Goal: Task Accomplishment & Management: Complete application form

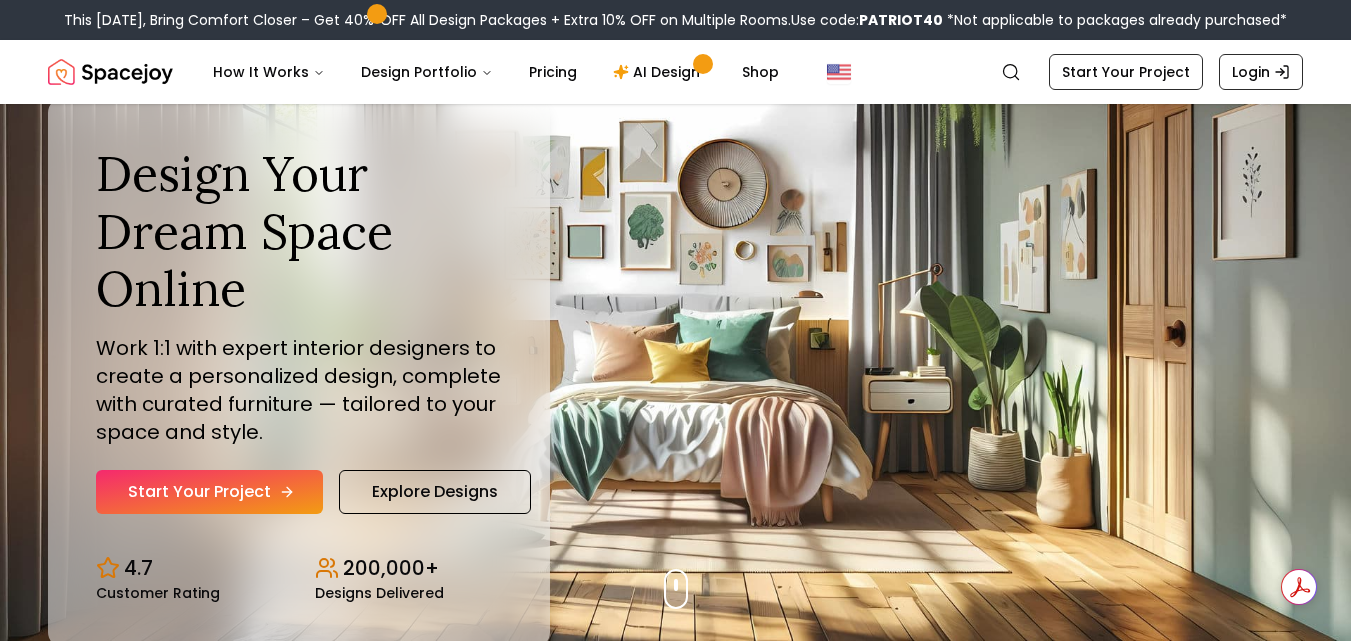
click at [271, 489] on link "Start Your Project" at bounding box center [209, 492] width 227 height 44
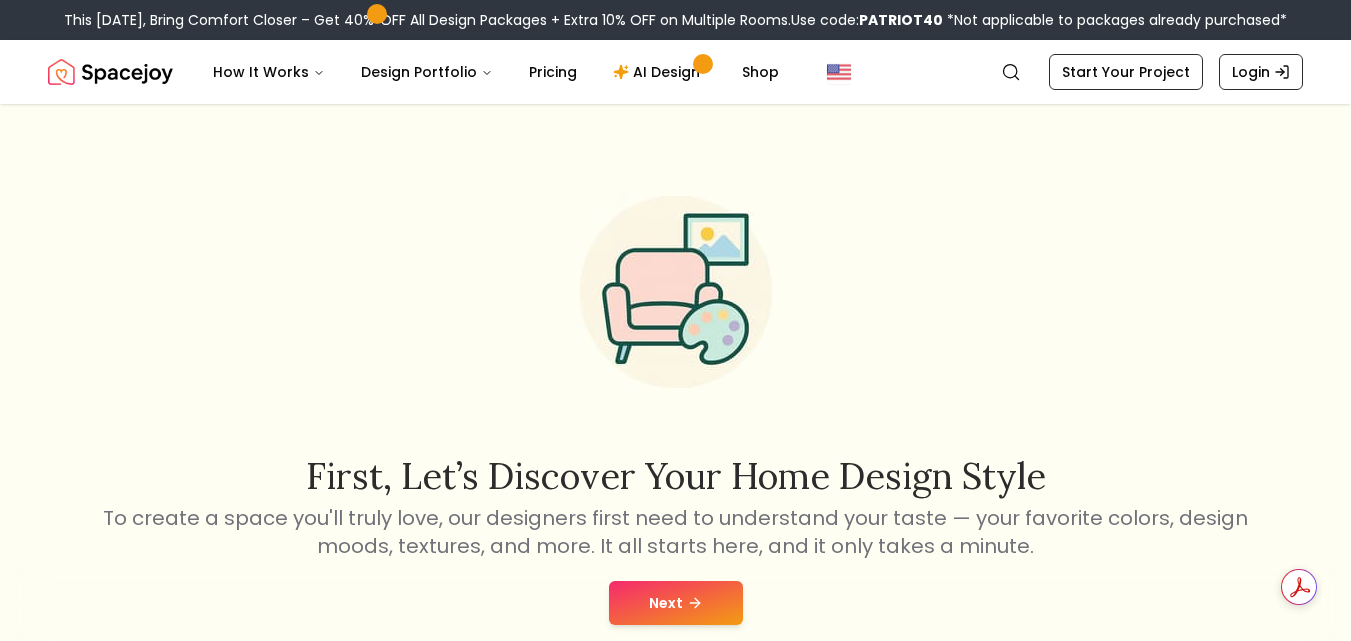
click at [639, 598] on button "Next" at bounding box center [676, 603] width 134 height 44
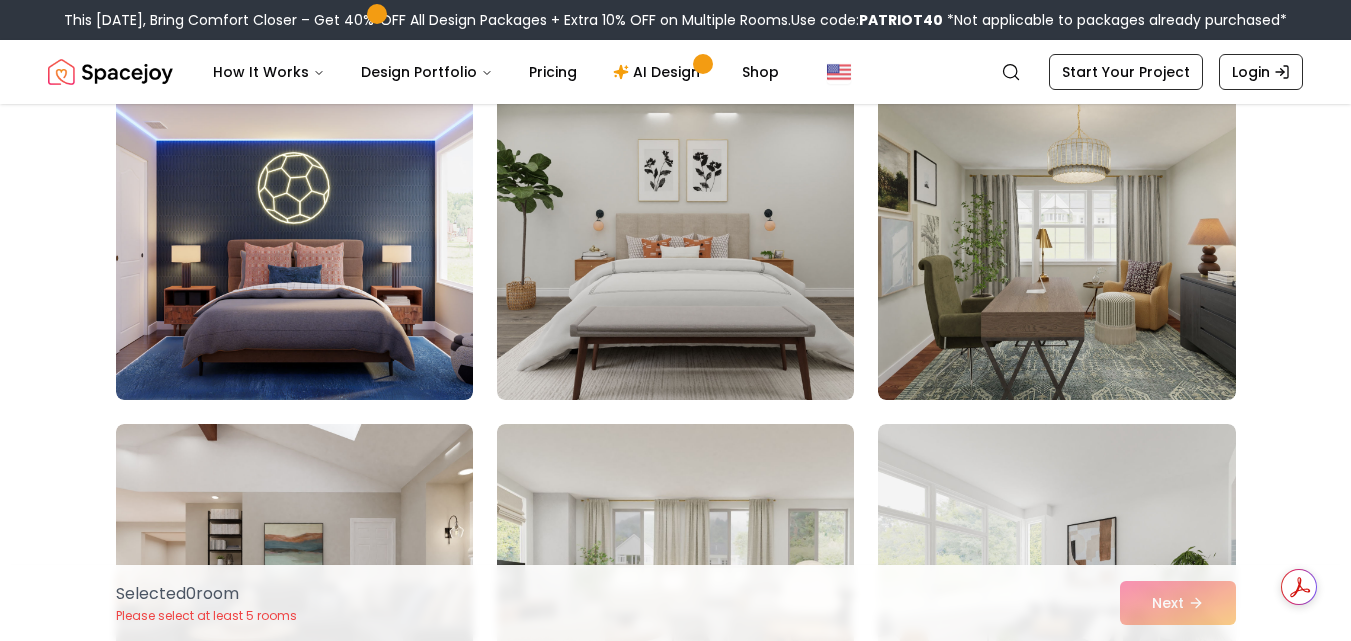
scroll to position [960, 0]
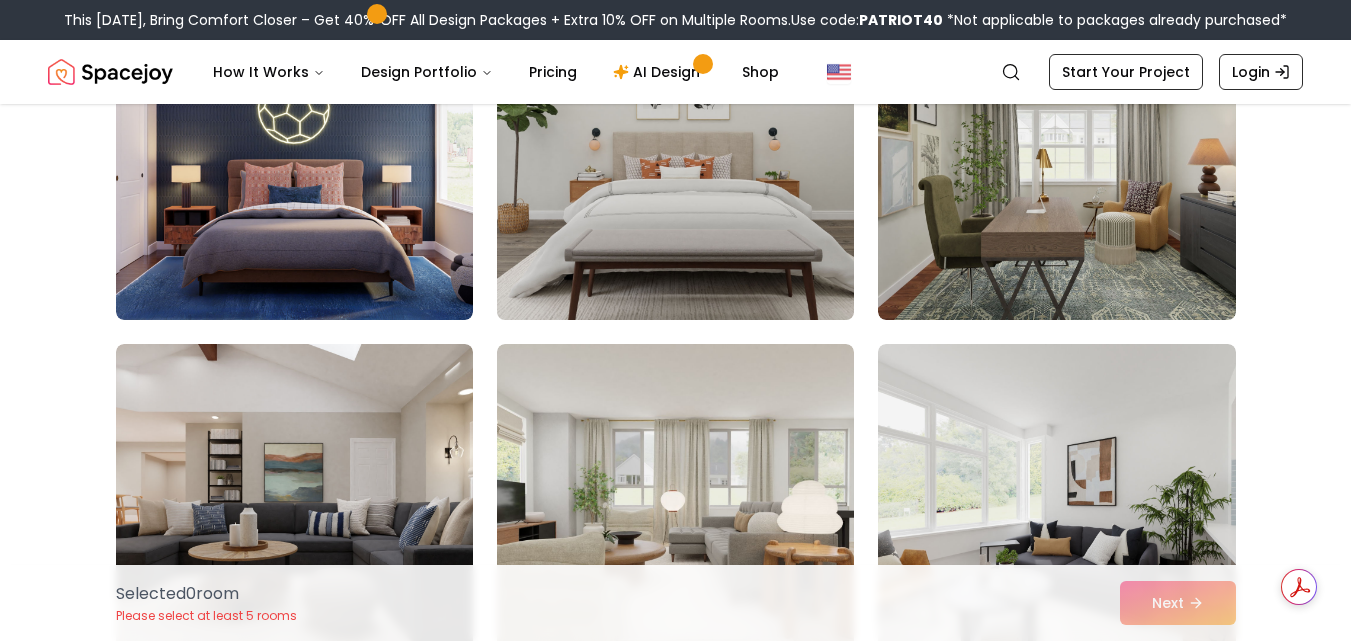
click at [794, 278] on img at bounding box center [675, 160] width 375 height 336
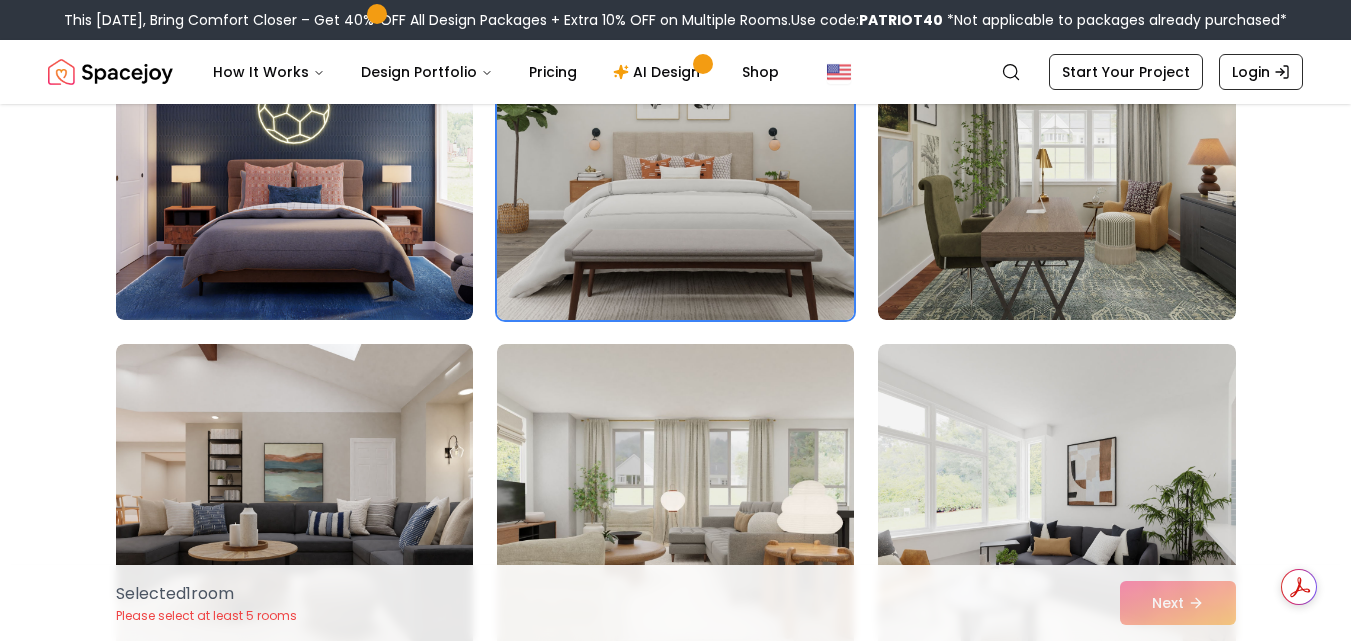
click at [794, 278] on img at bounding box center [675, 160] width 375 height 336
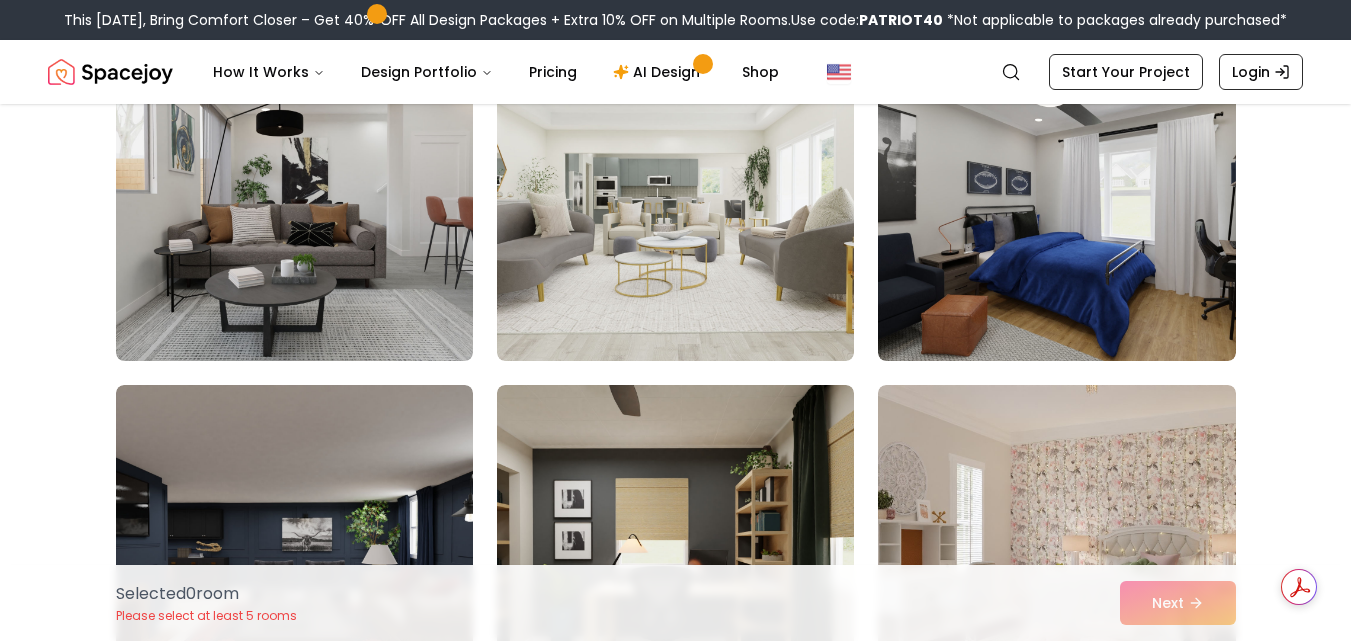
scroll to position [4051, 0]
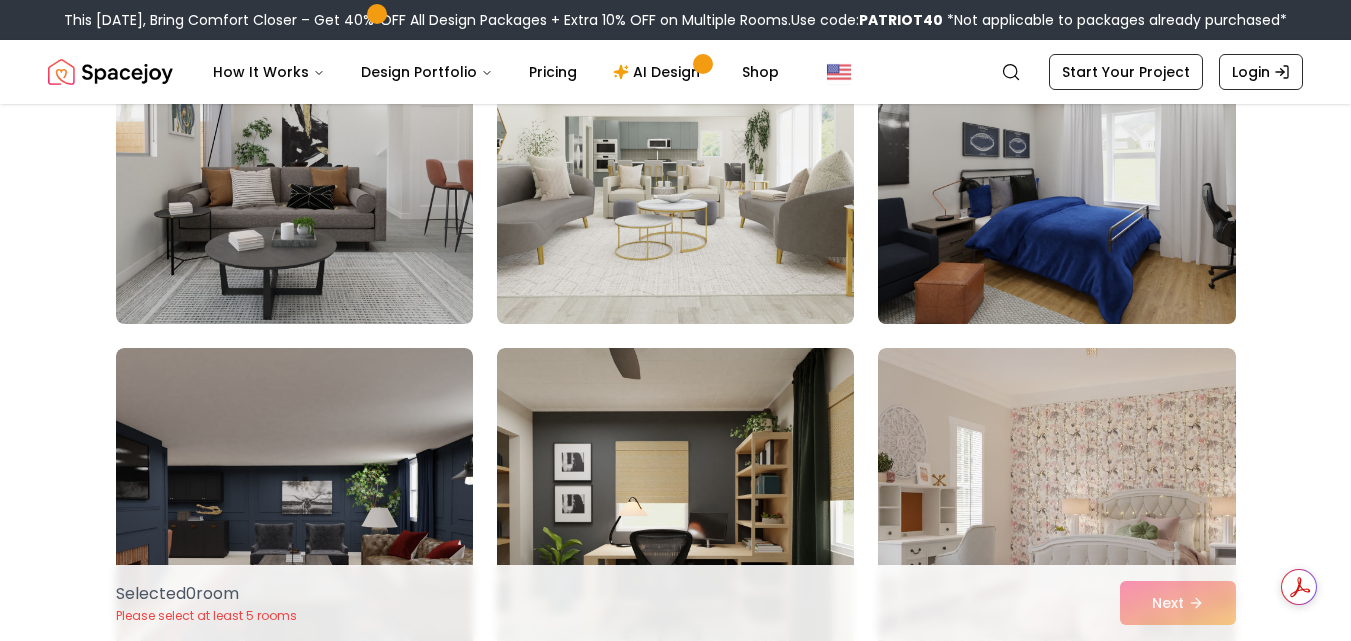
click at [1137, 261] on img at bounding box center [1056, 164] width 375 height 336
